Goal: Information Seeking & Learning: Learn about a topic

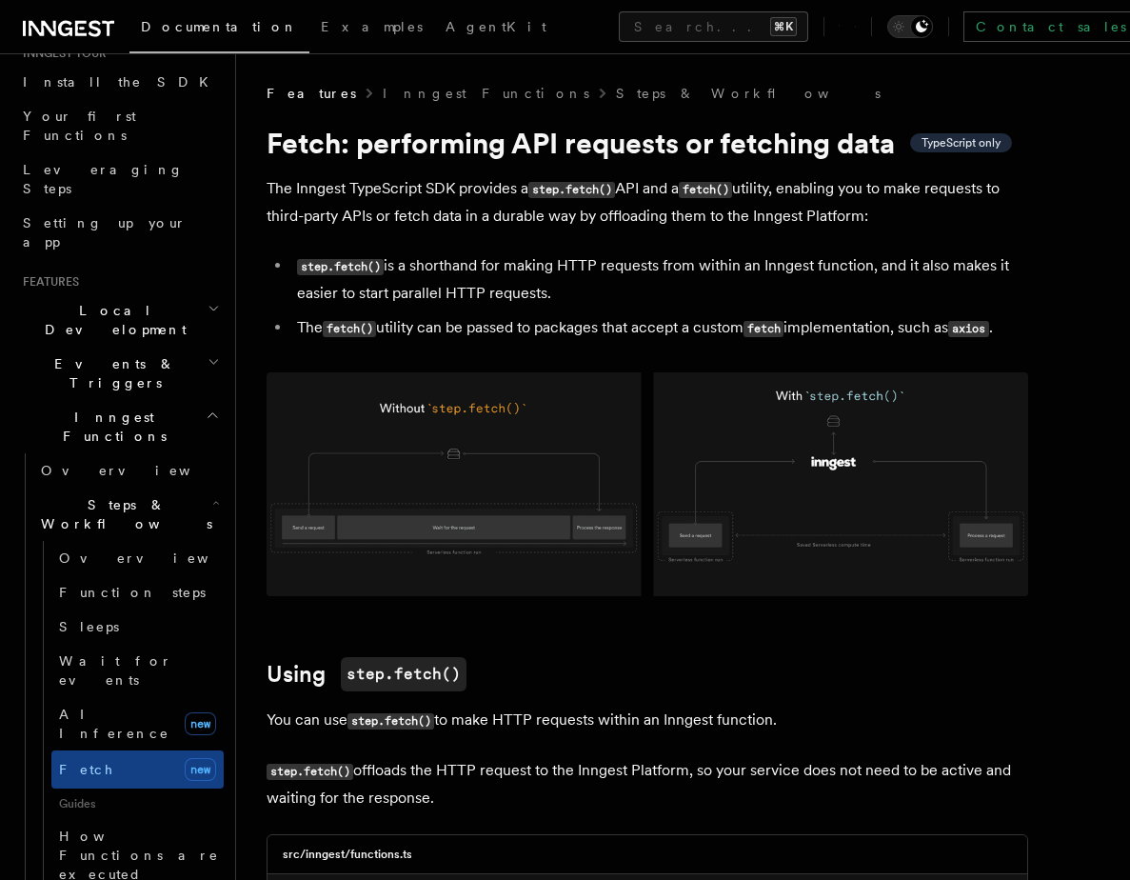
scroll to position [212, 0]
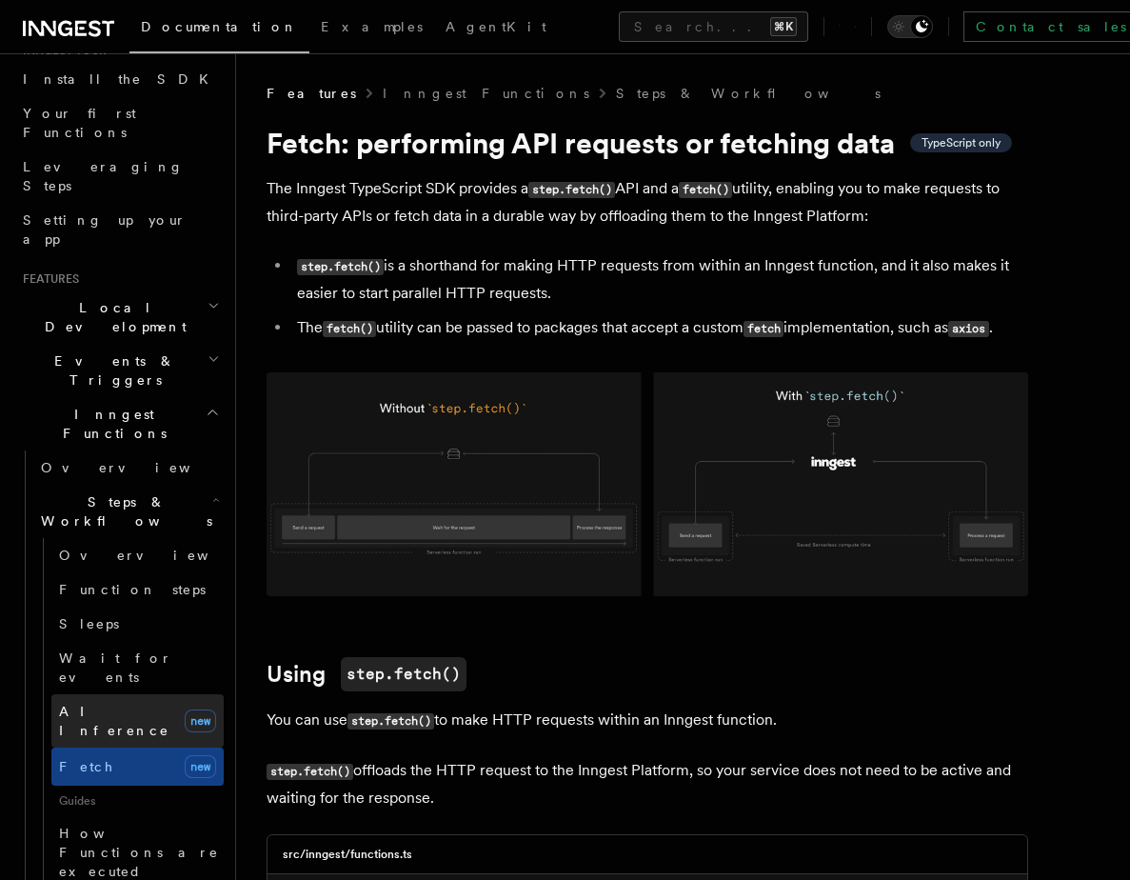
click at [98, 703] on span "AI Inference" at bounding box center [114, 720] width 110 height 34
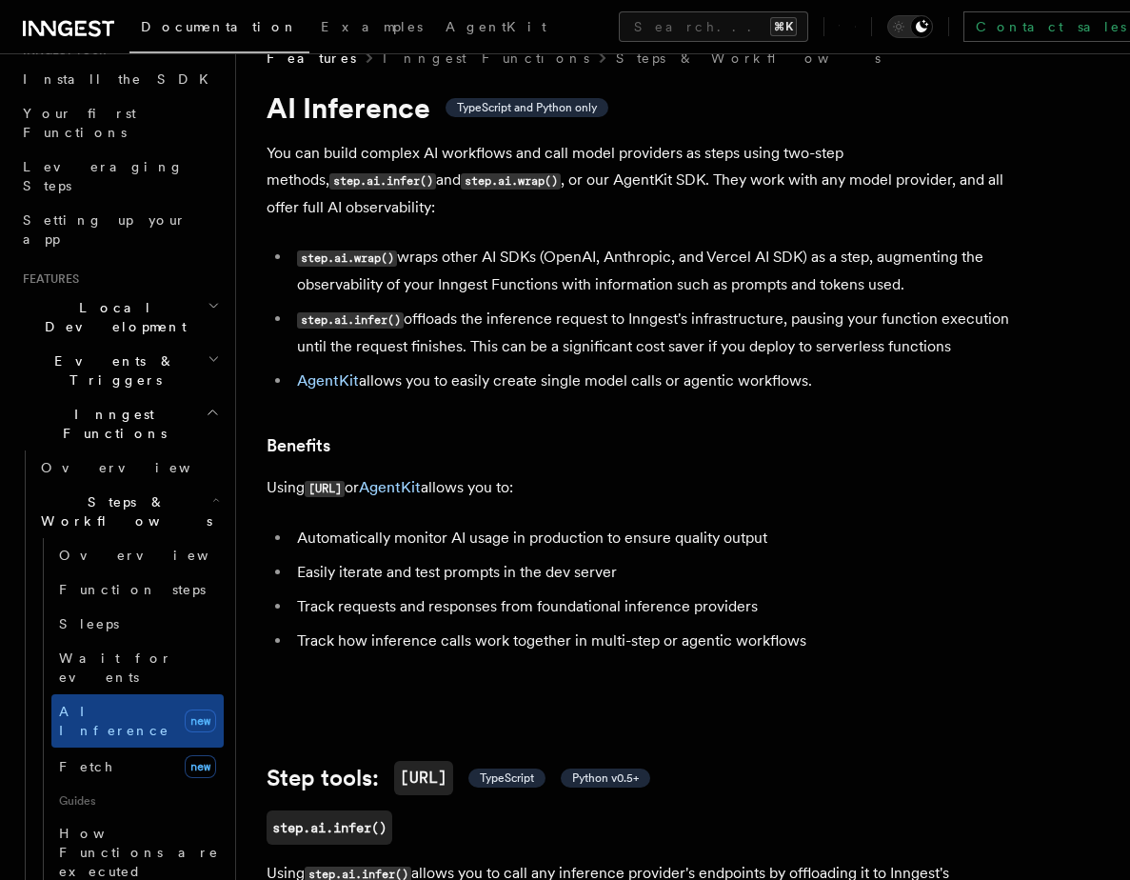
scroll to position [34, 0]
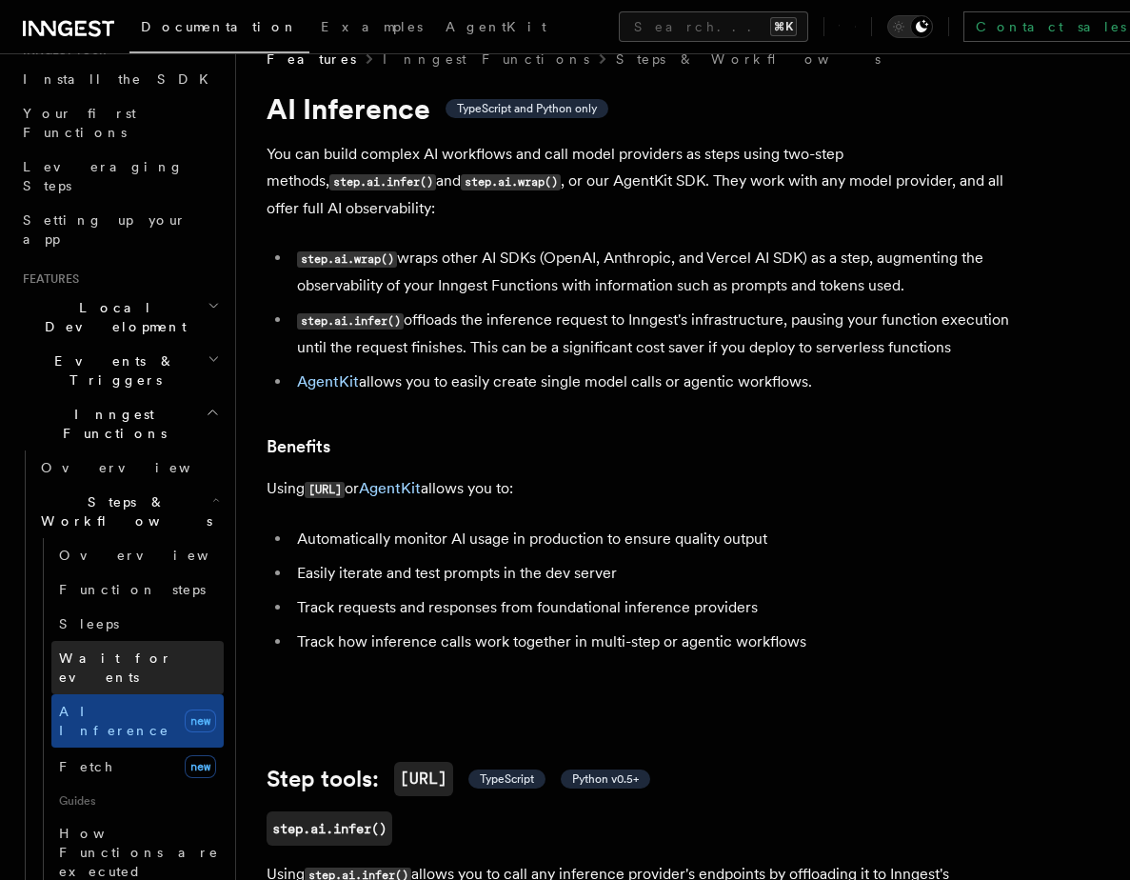
click at [98, 648] on span "Wait for events" at bounding box center [141, 667] width 165 height 38
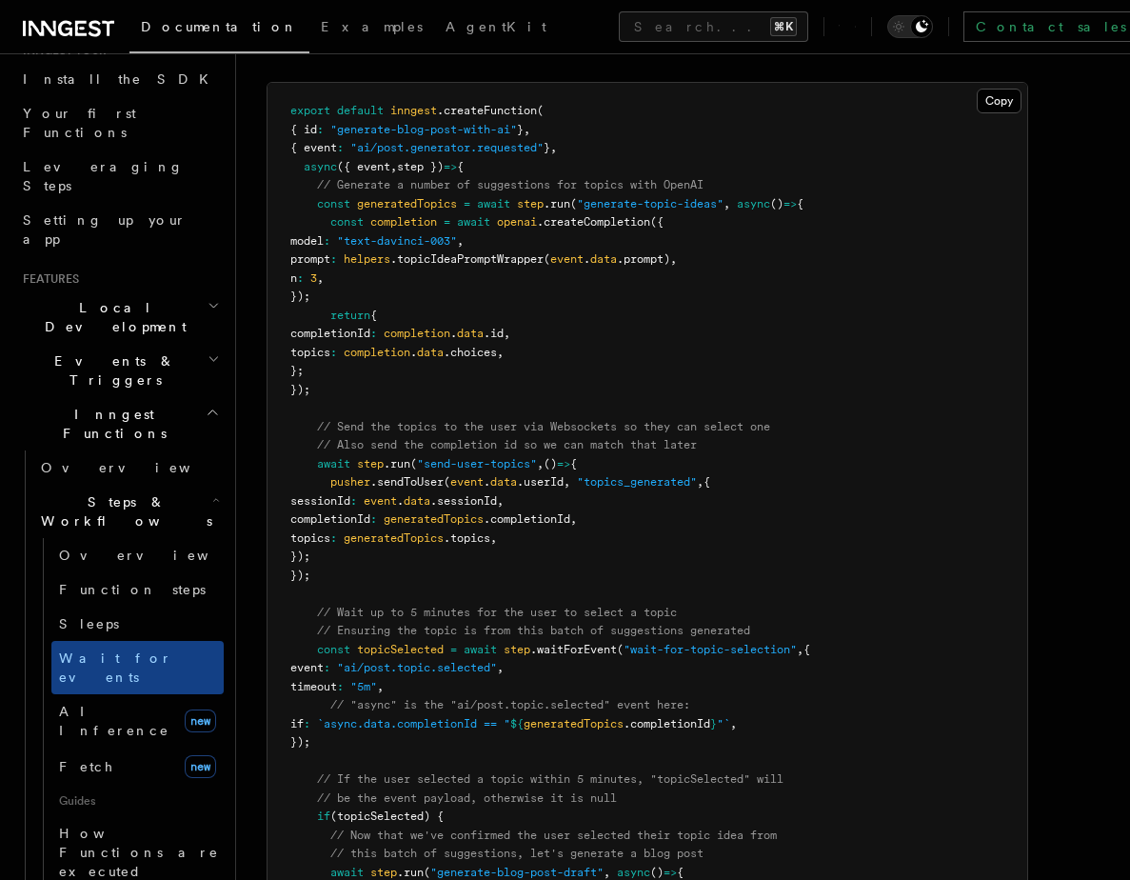
scroll to position [1934, 0]
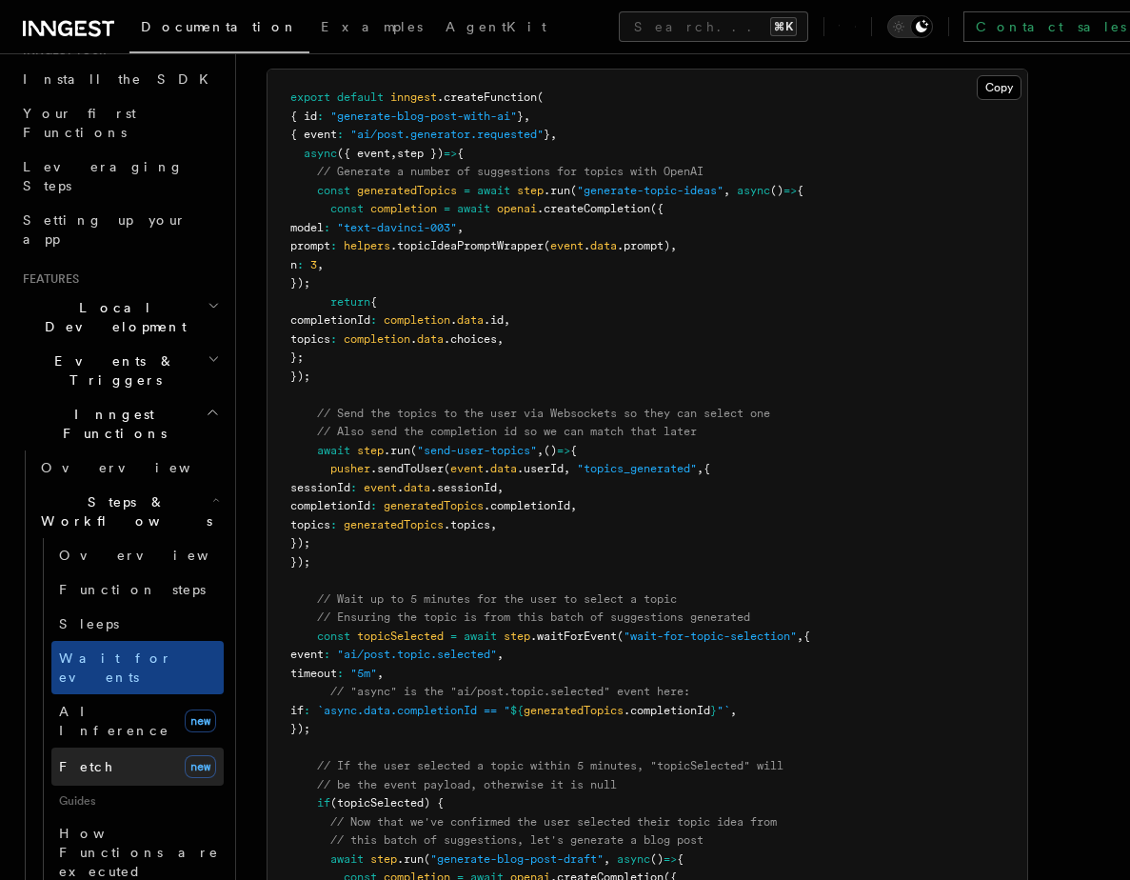
click at [130, 747] on link "Fetch new" at bounding box center [137, 766] width 172 height 38
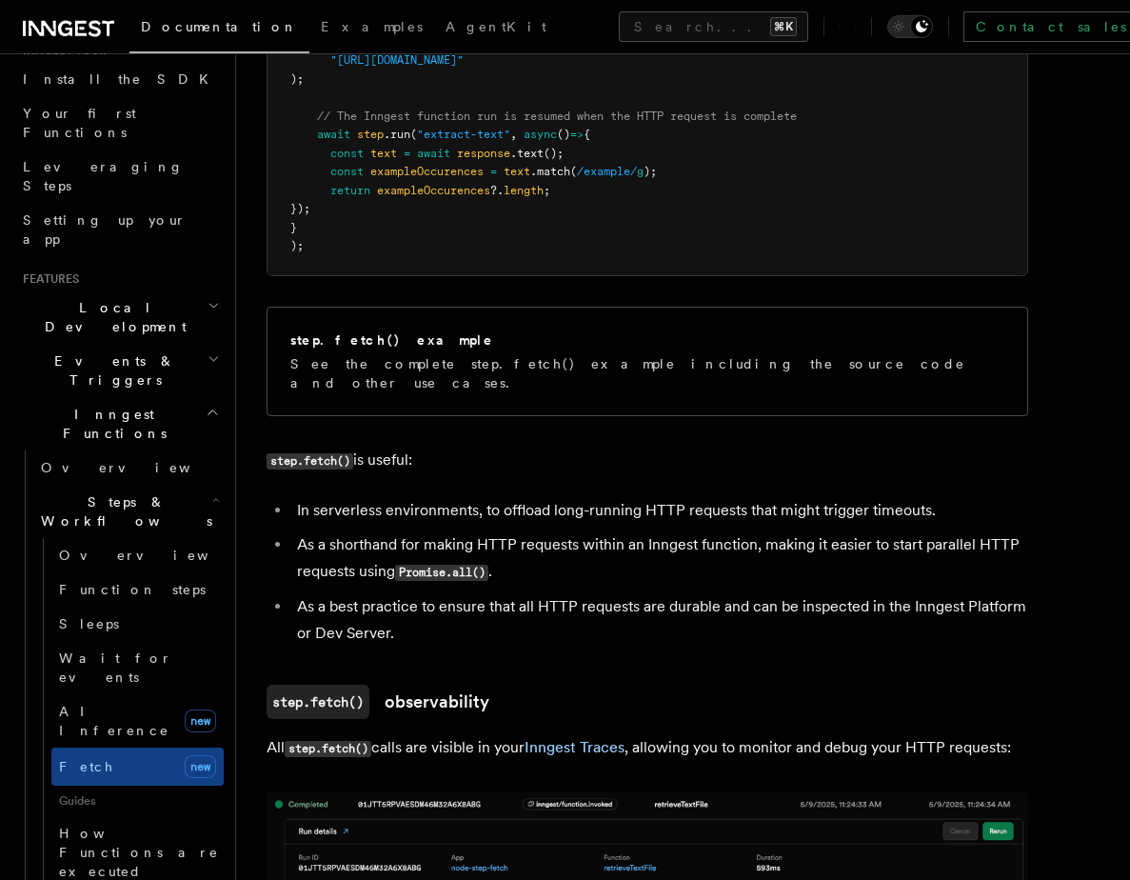
scroll to position [999, 0]
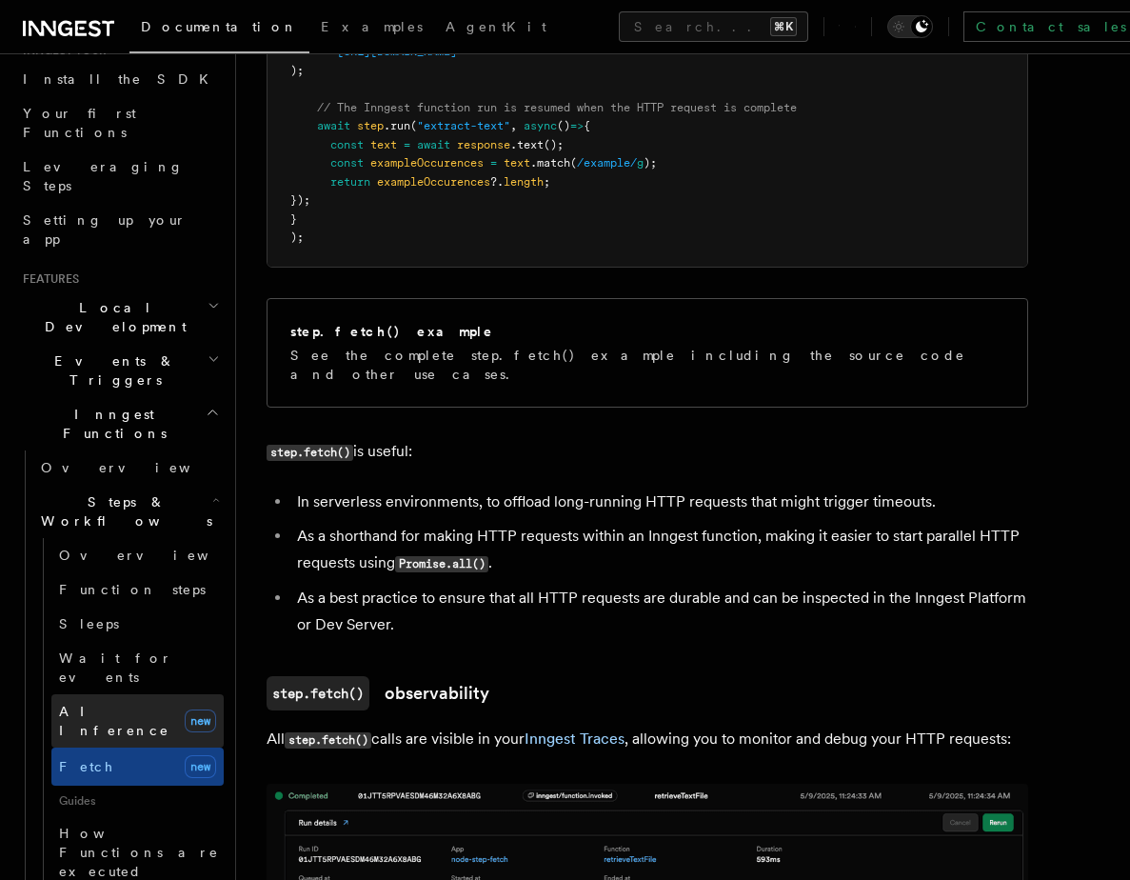
click at [130, 703] on span "AI Inference" at bounding box center [114, 720] width 110 height 34
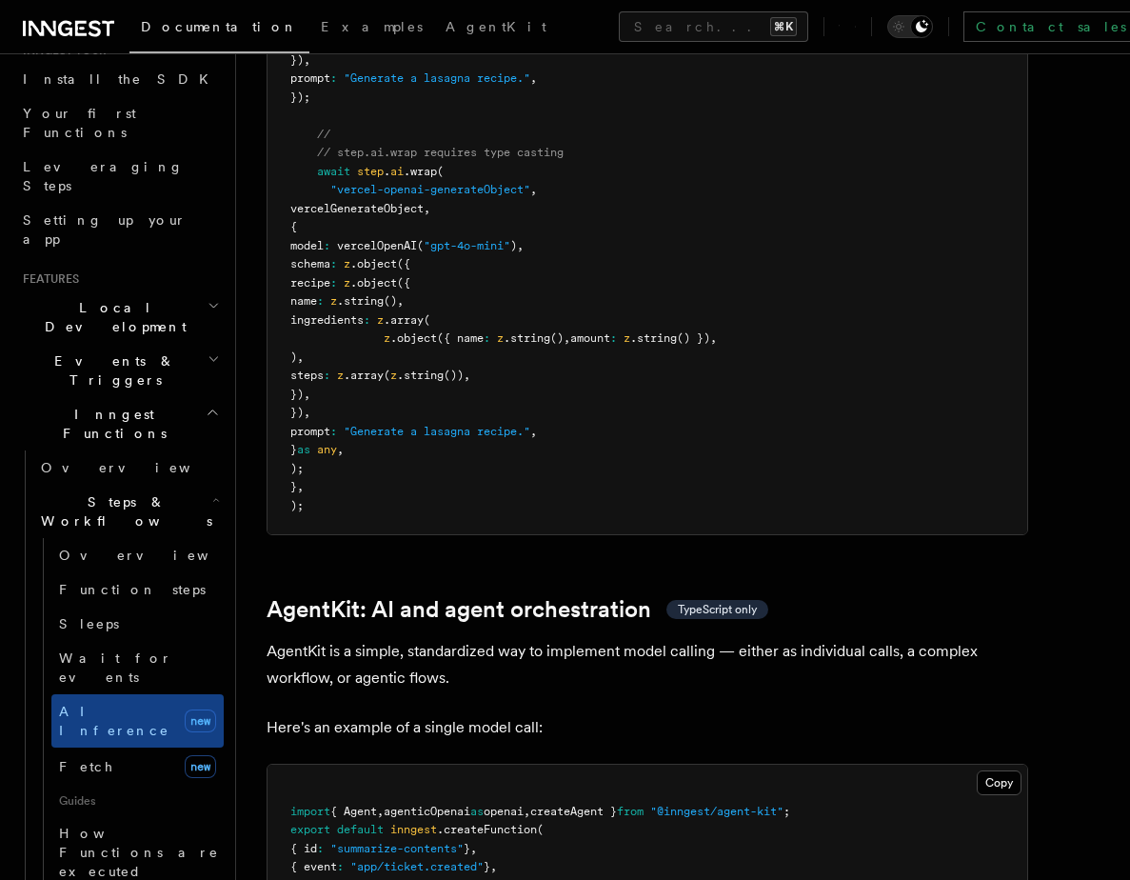
scroll to position [5084, 0]
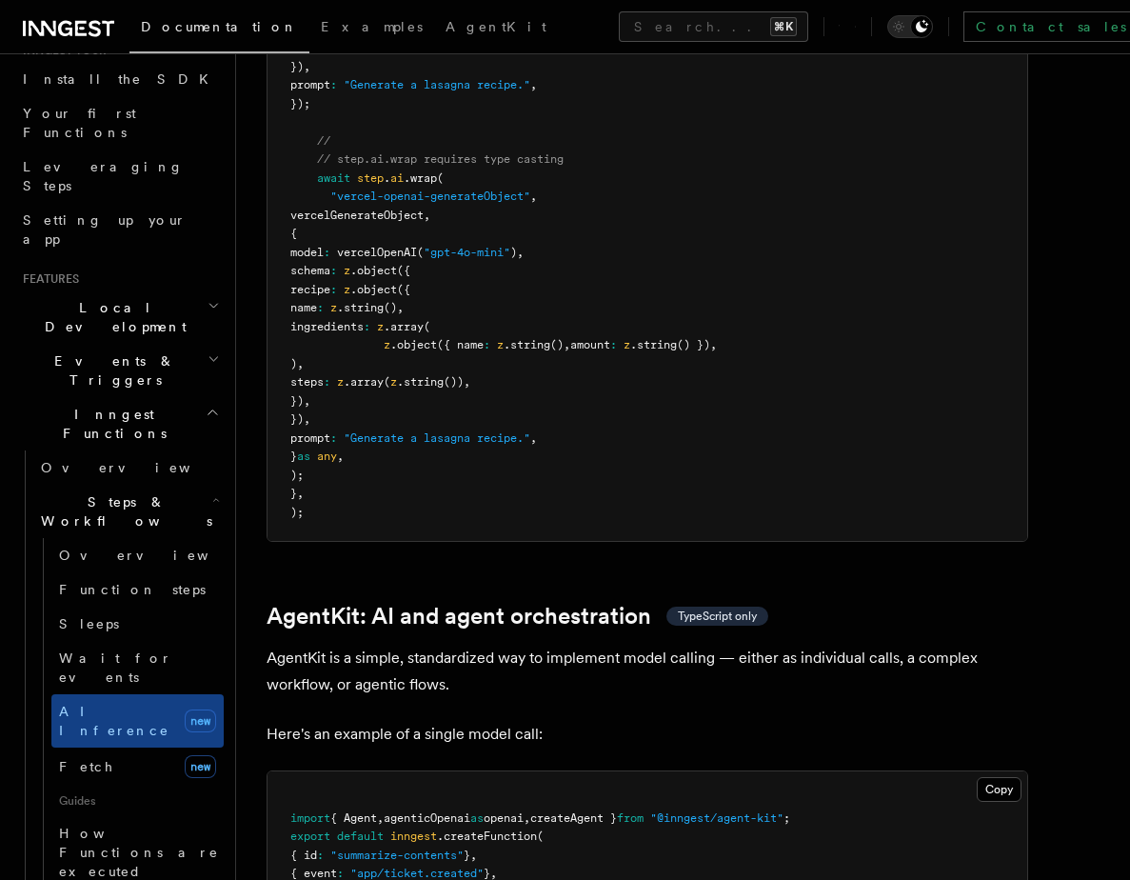
click at [350, 644] on p "AgentKit is a simple, standardized way to implement model calling — either as i…" at bounding box center [648, 670] width 762 height 53
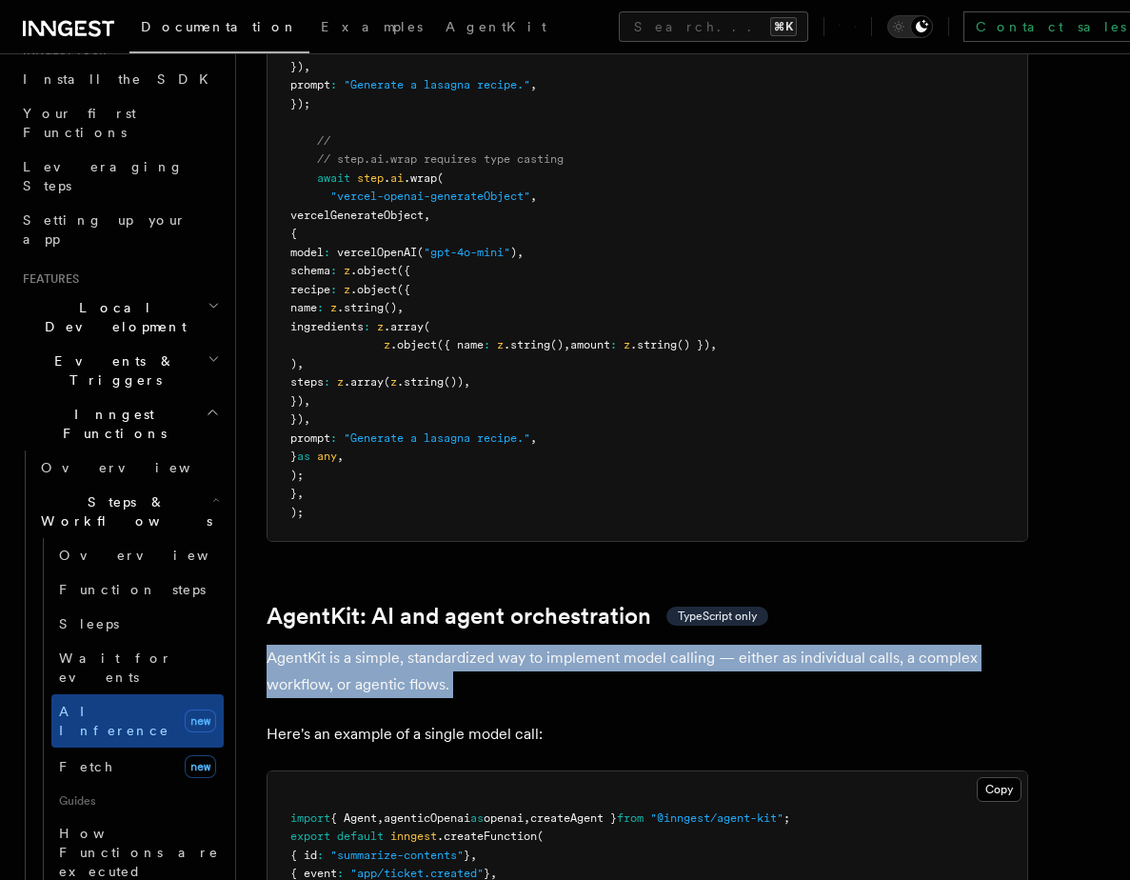
click at [350, 644] on p "AgentKit is a simple, standardized way to implement model calling — either as i…" at bounding box center [648, 670] width 762 height 53
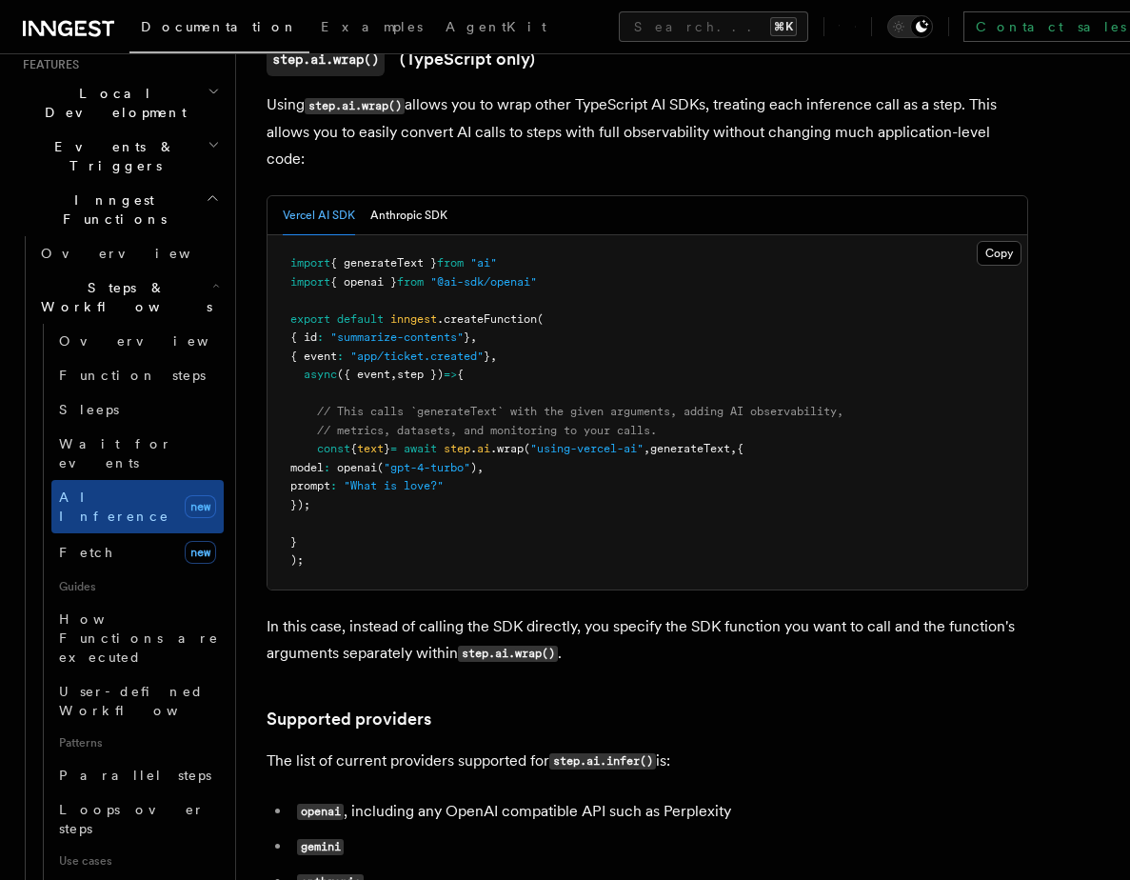
scroll to position [1878, 0]
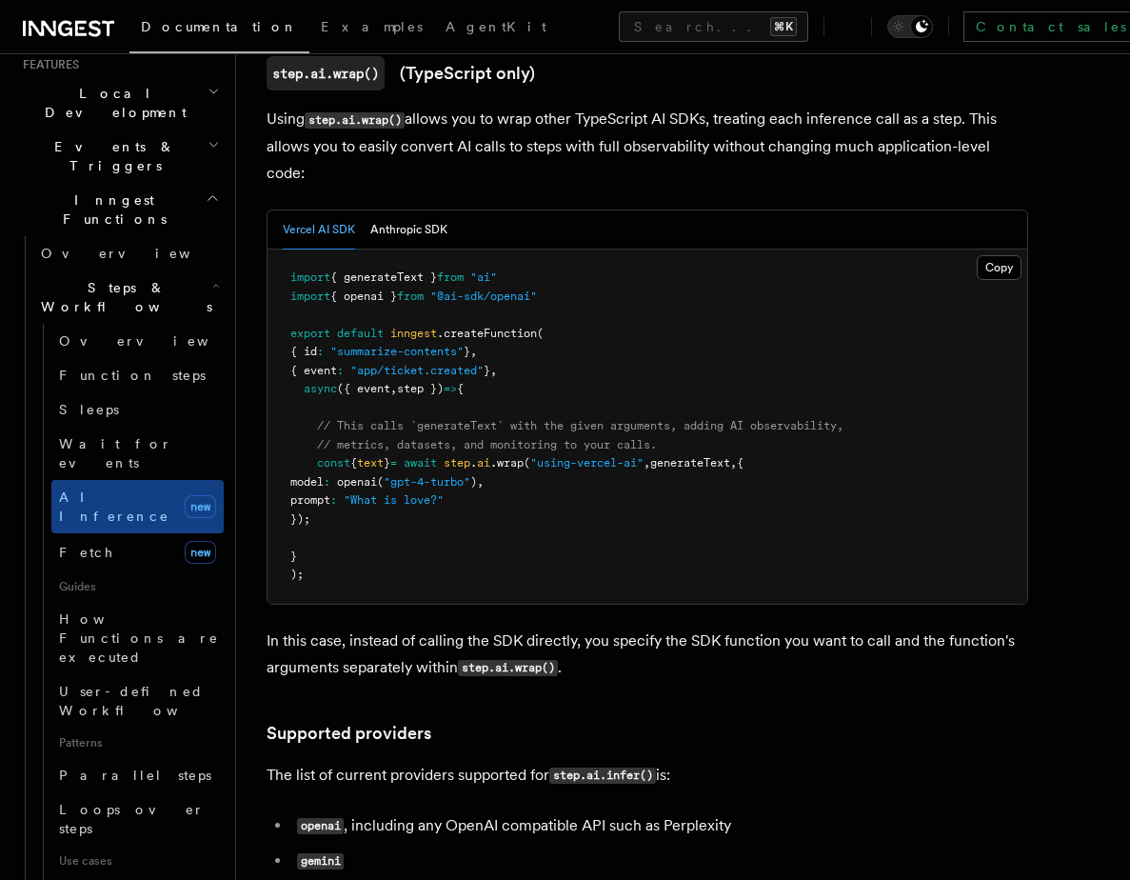
click at [347, 627] on p "In this case, instead of calling the SDK directly, you specify the SDK function…" at bounding box center [648, 654] width 762 height 54
